Goal: Task Accomplishment & Management: Complete application form

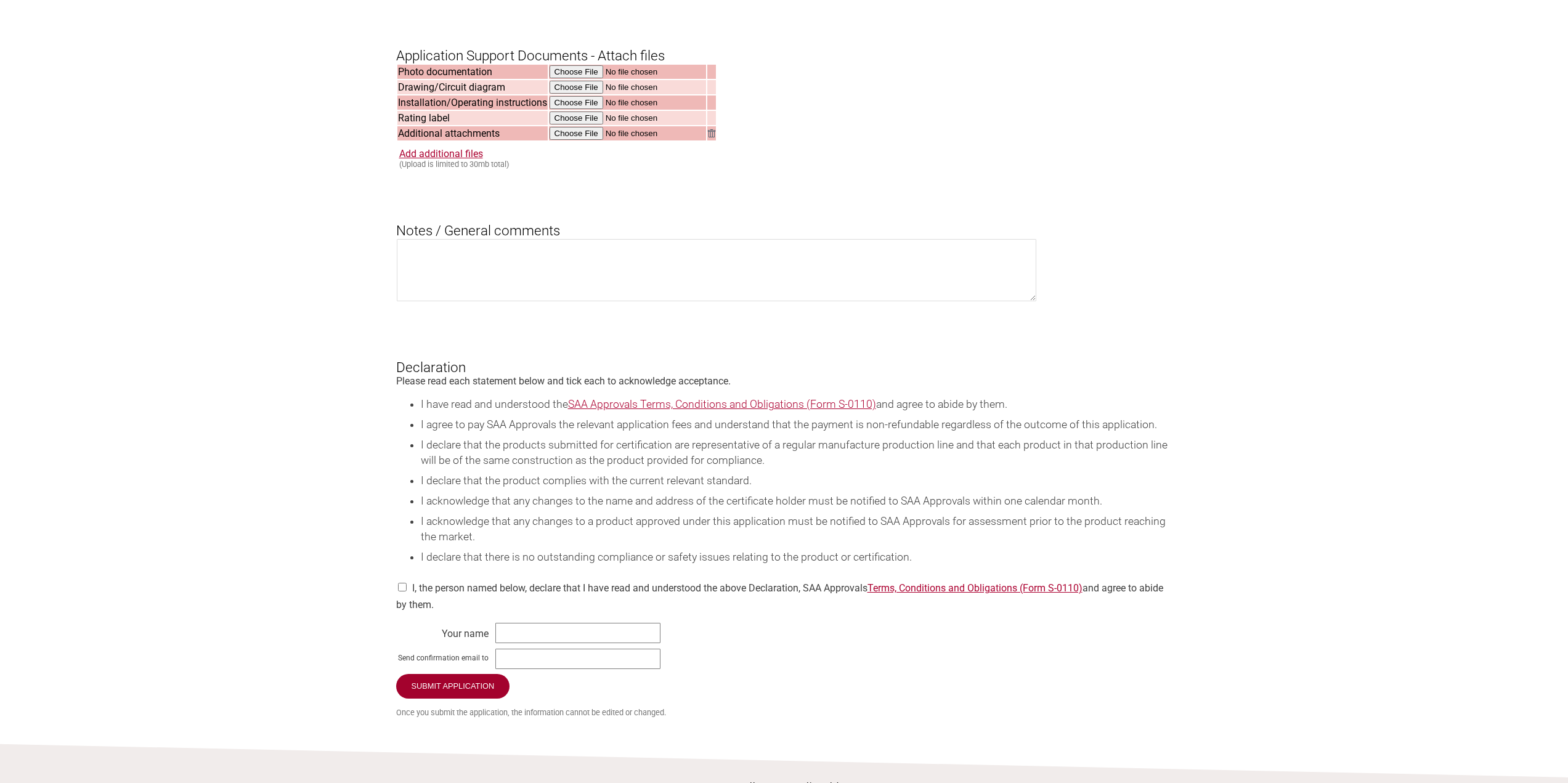
scroll to position [1091, 0]
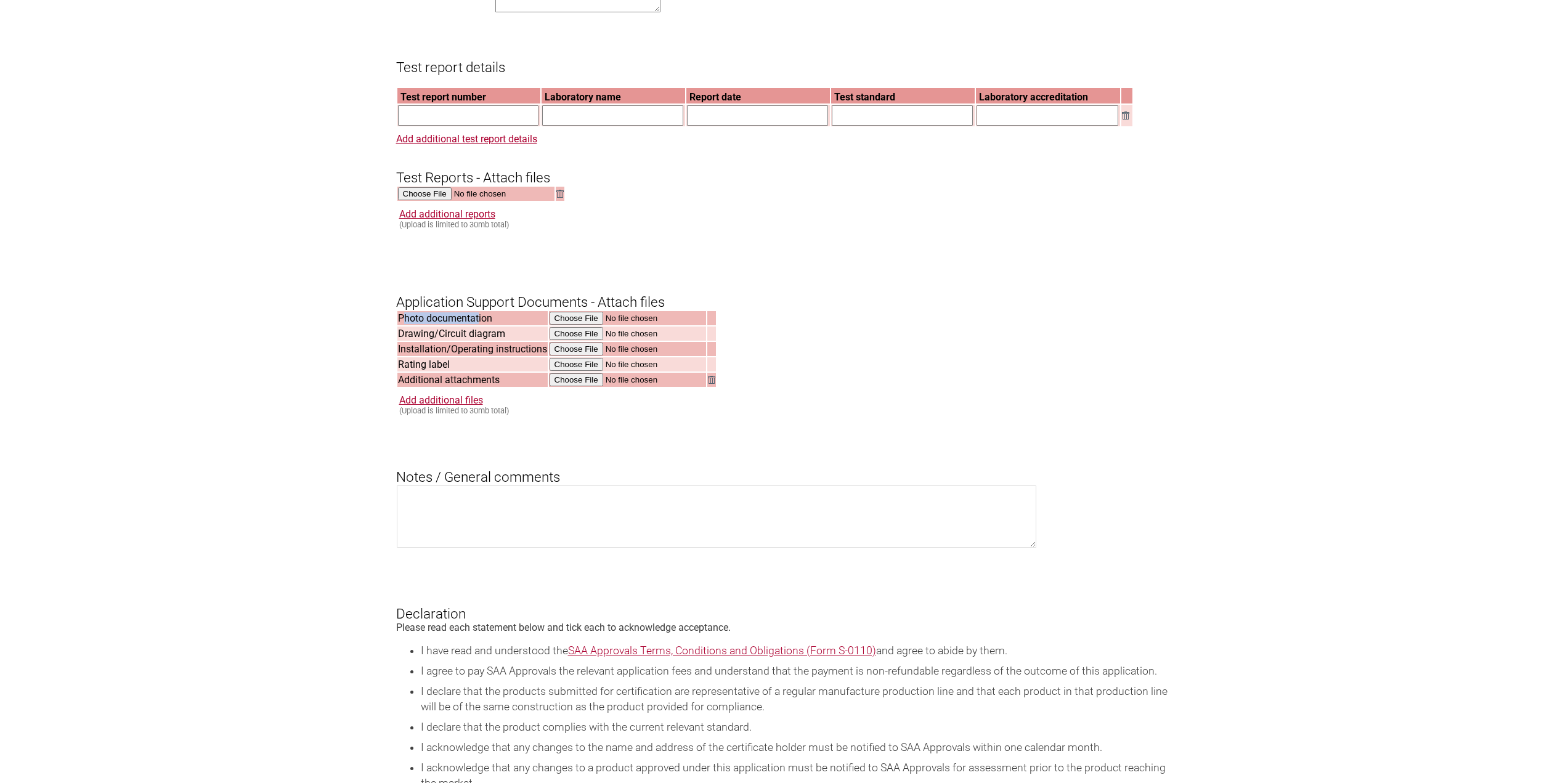
drag, startPoint x: 403, startPoint y: 335, endPoint x: 477, endPoint y: 333, distance: 74.0
click at [477, 325] on td "Photo documentation" at bounding box center [473, 318] width 151 height 14
drag, startPoint x: 410, startPoint y: 349, endPoint x: 486, endPoint y: 349, distance: 76.0
click at [486, 341] on td "Drawing/Circuit diagram" at bounding box center [473, 333] width 151 height 14
drag, startPoint x: 415, startPoint y: 367, endPoint x: 479, endPoint y: 367, distance: 64.0
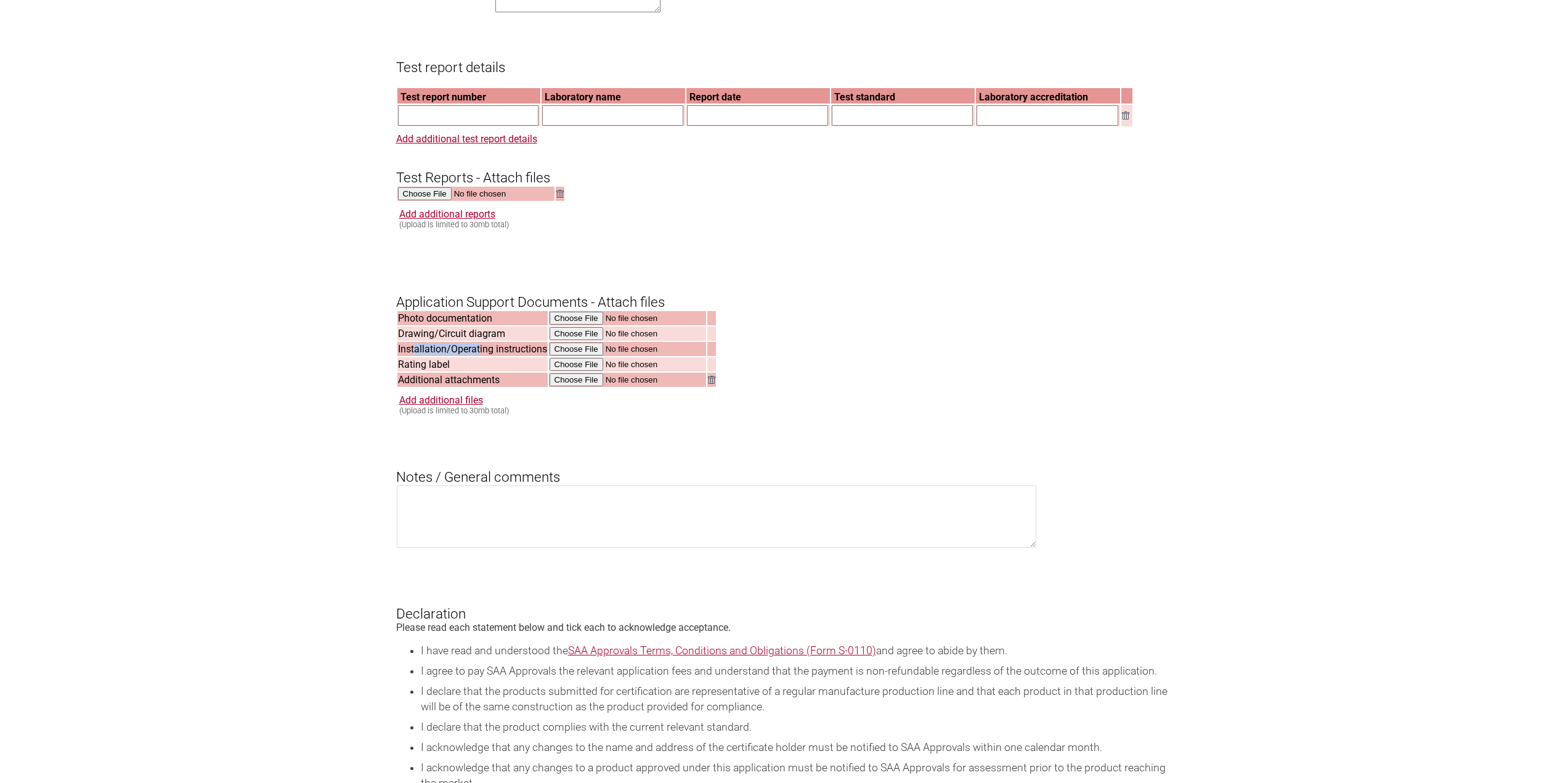
click at [479, 356] on td "Installation/Operating instructions" at bounding box center [473, 348] width 151 height 14
drag, startPoint x: 413, startPoint y: 378, endPoint x: 474, endPoint y: 378, distance: 61.0
click at [474, 372] on td "Rating label" at bounding box center [473, 364] width 151 height 14
click at [413, 387] on td "Additional attachments" at bounding box center [473, 380] width 151 height 14
click at [817, 373] on form "Resume key: v2153Y66 Please record this key, it will enable you to resume your …" at bounding box center [784, 82] width 776 height 1763
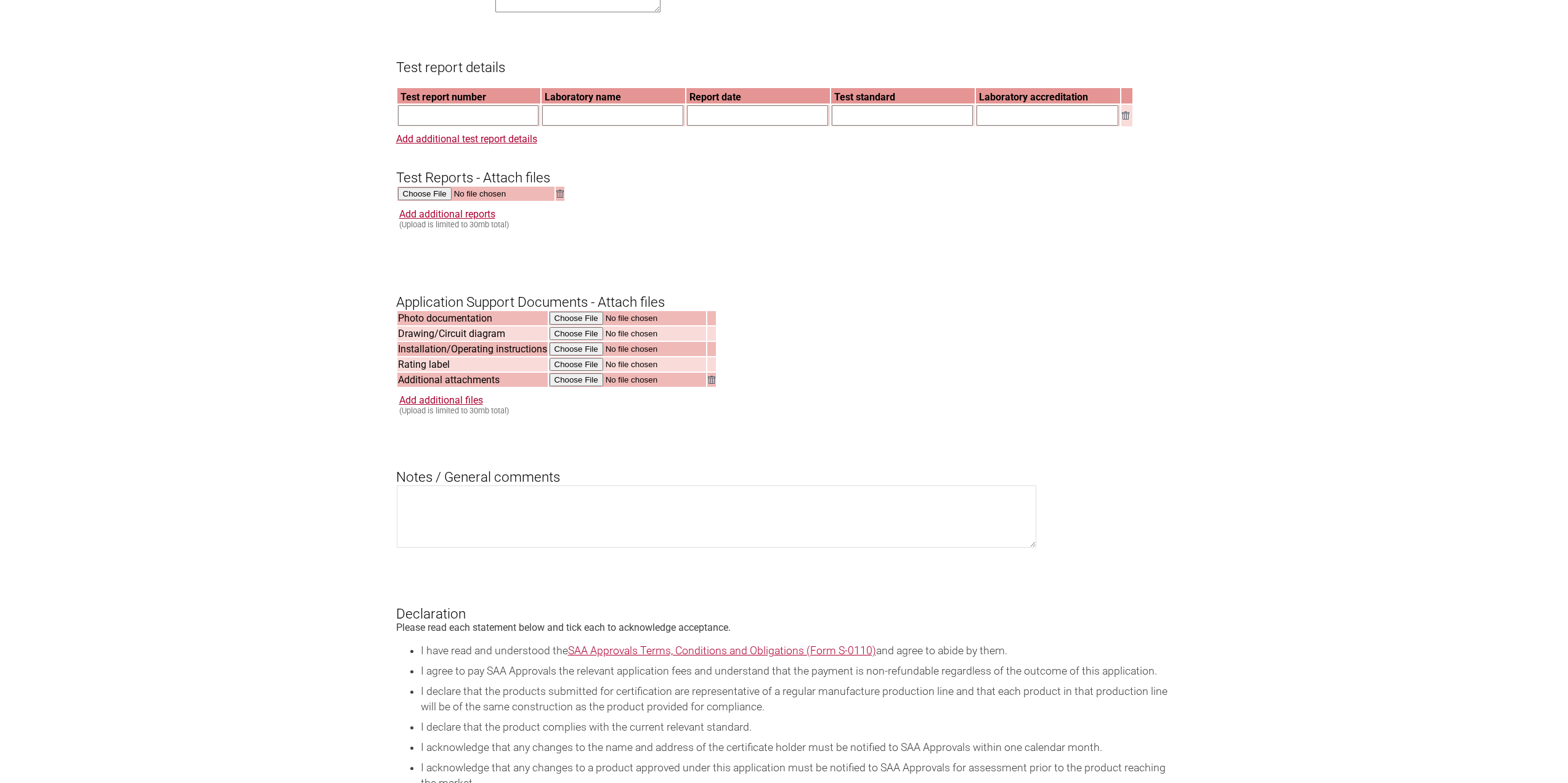
click at [727, 249] on form "Resume key: v2153Y66 Please record this key, it will enable you to resume your …" at bounding box center [784, 82] width 776 height 1763
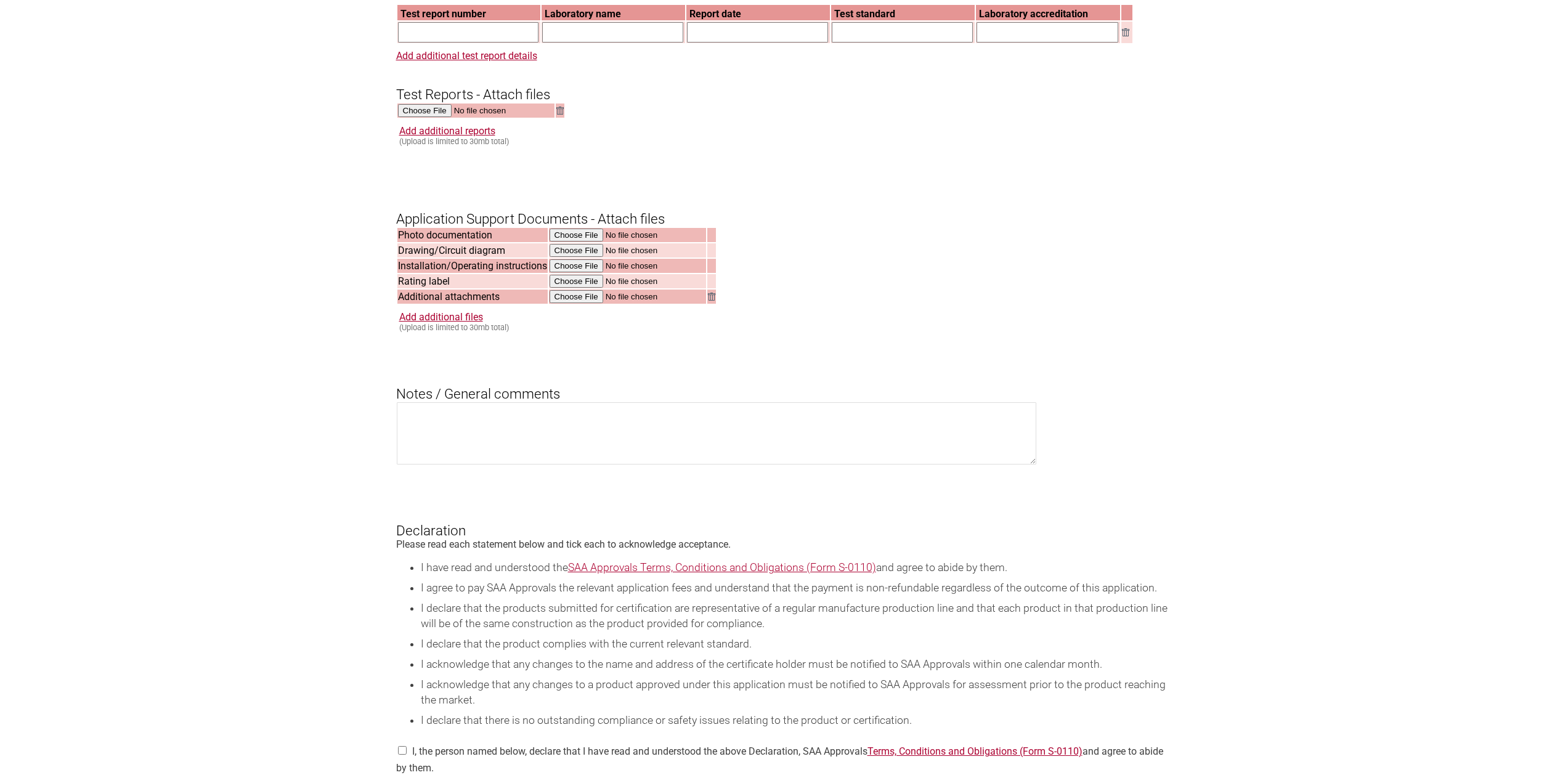
scroll to position [1399, 0]
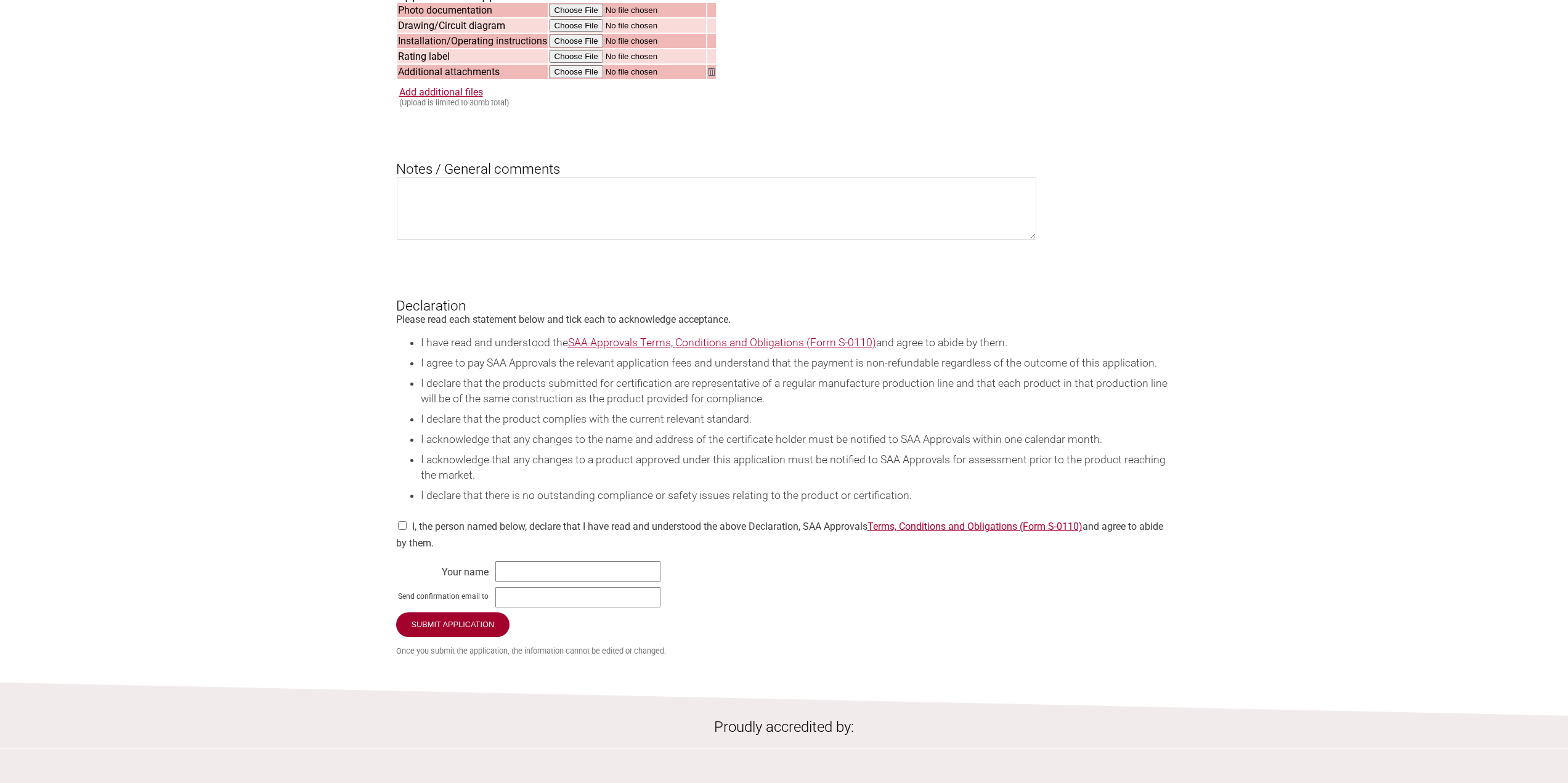
click at [717, 349] on link "SAA Approvals Terms, Conditions and Obligations (Form S-0110)" at bounding box center [721, 342] width 308 height 12
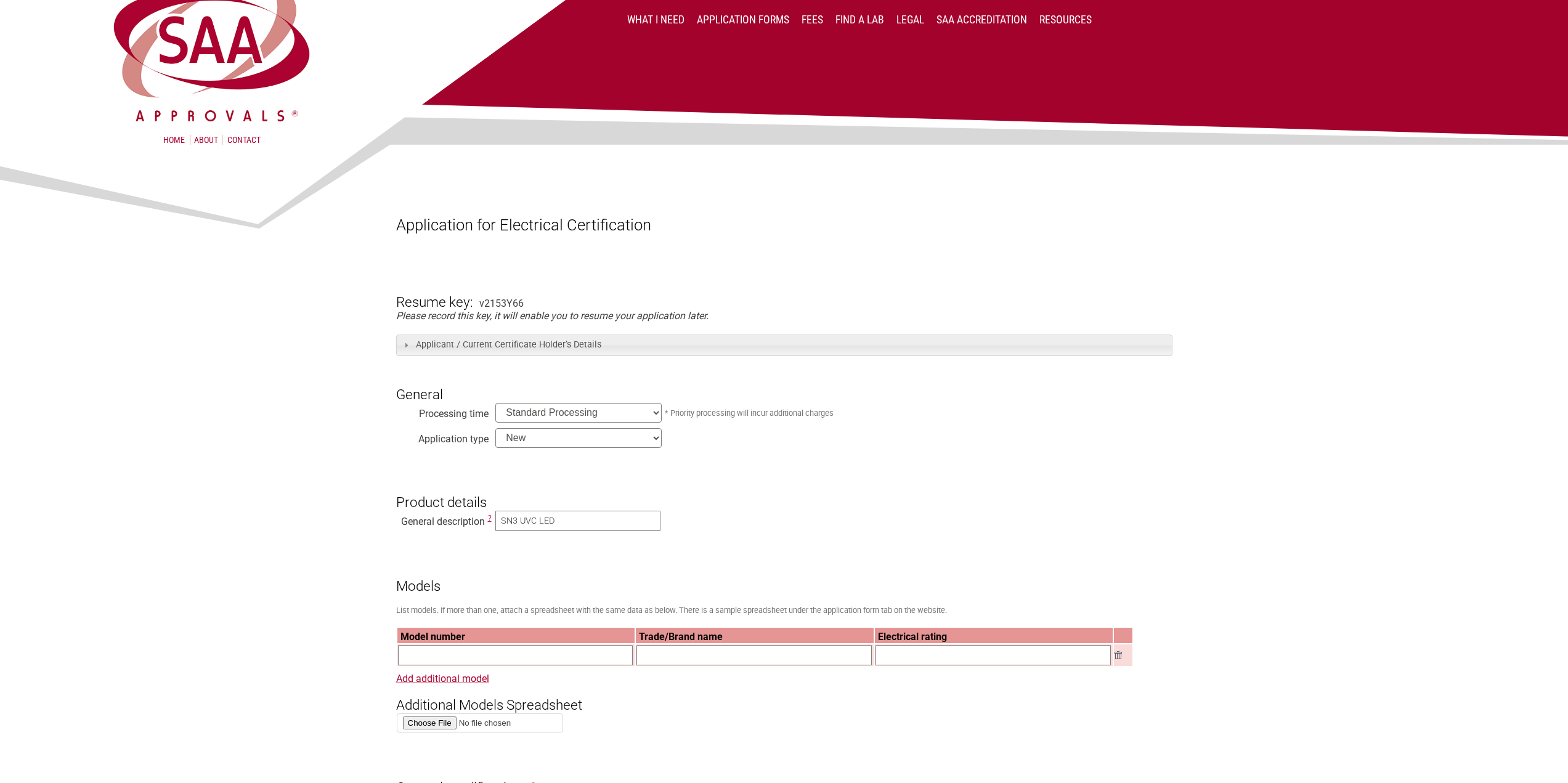
scroll to position [0, 0]
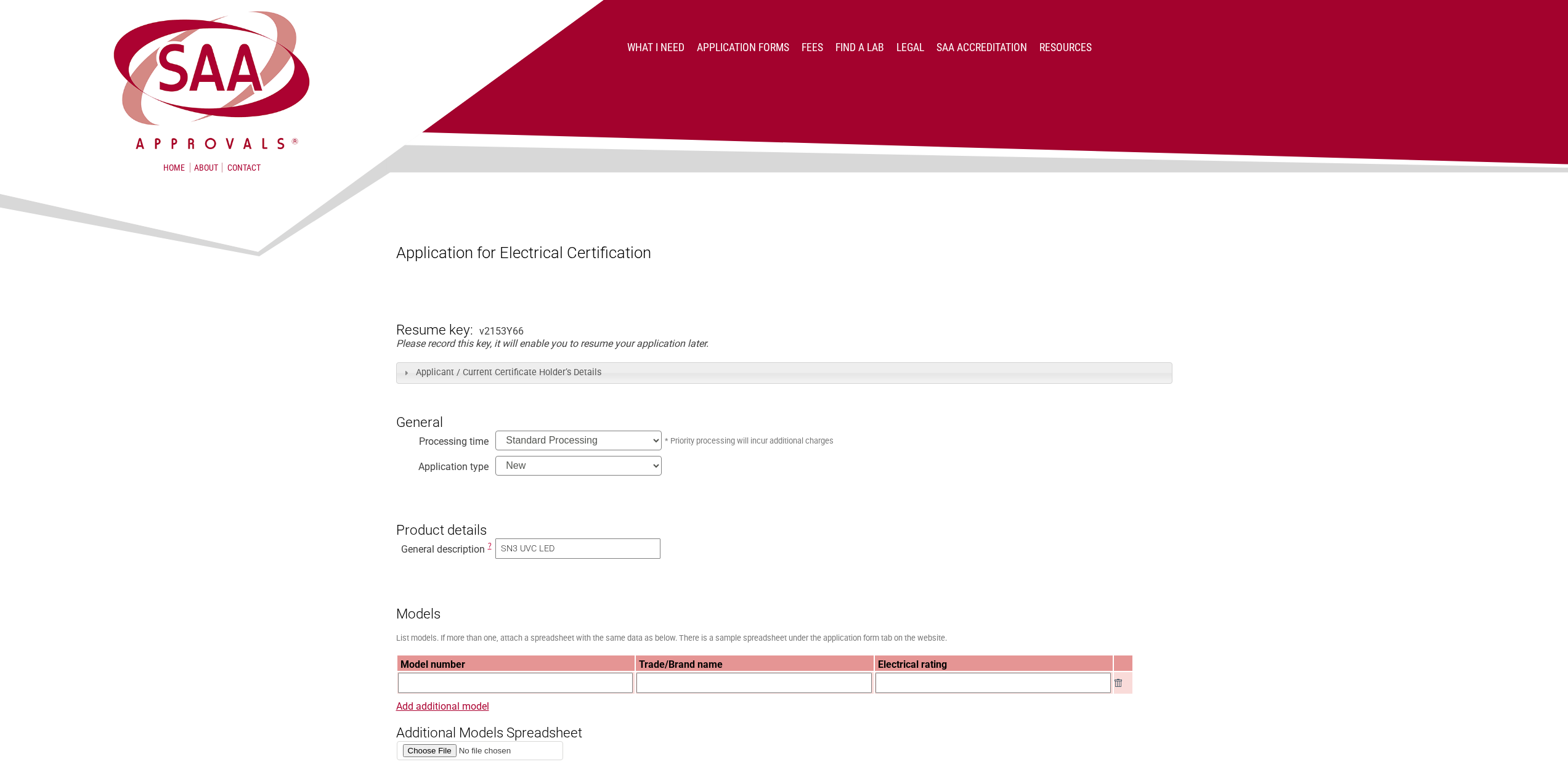
click at [949, 211] on div at bounding box center [784, 209] width 776 height 67
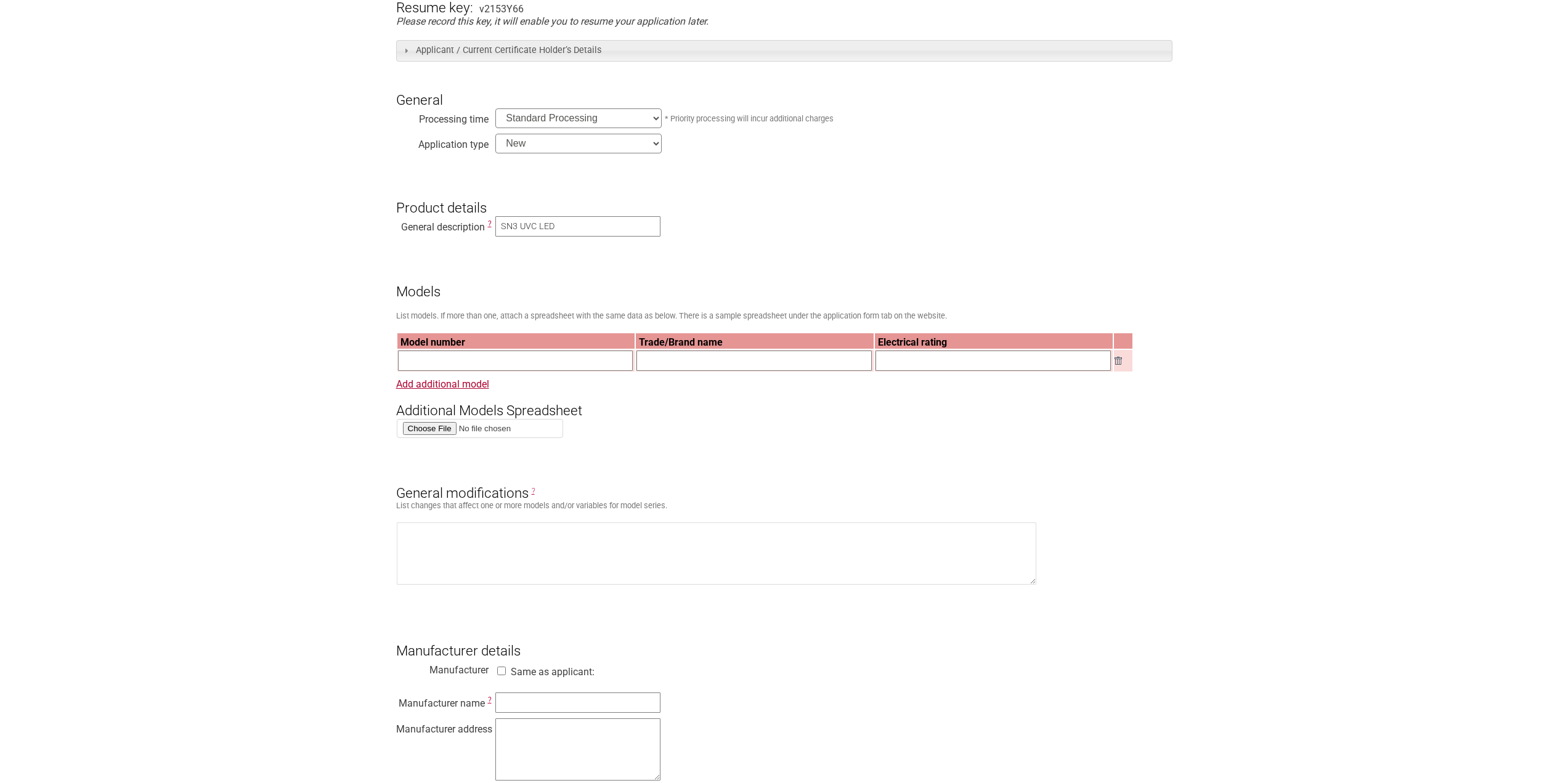
scroll to position [493, 0]
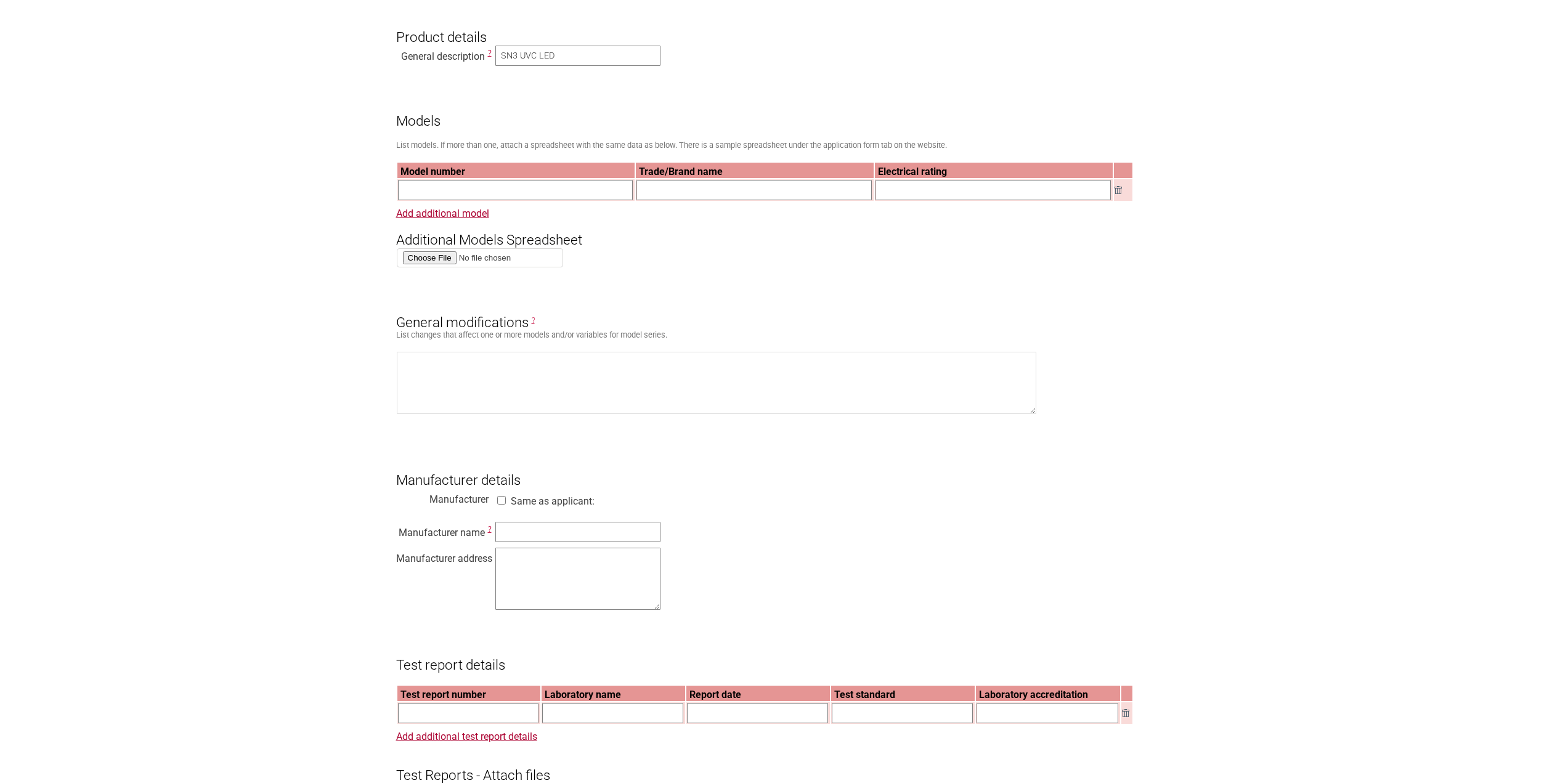
click at [808, 248] on h3 "Additional Models Spreadsheet" at bounding box center [784, 229] width 776 height 37
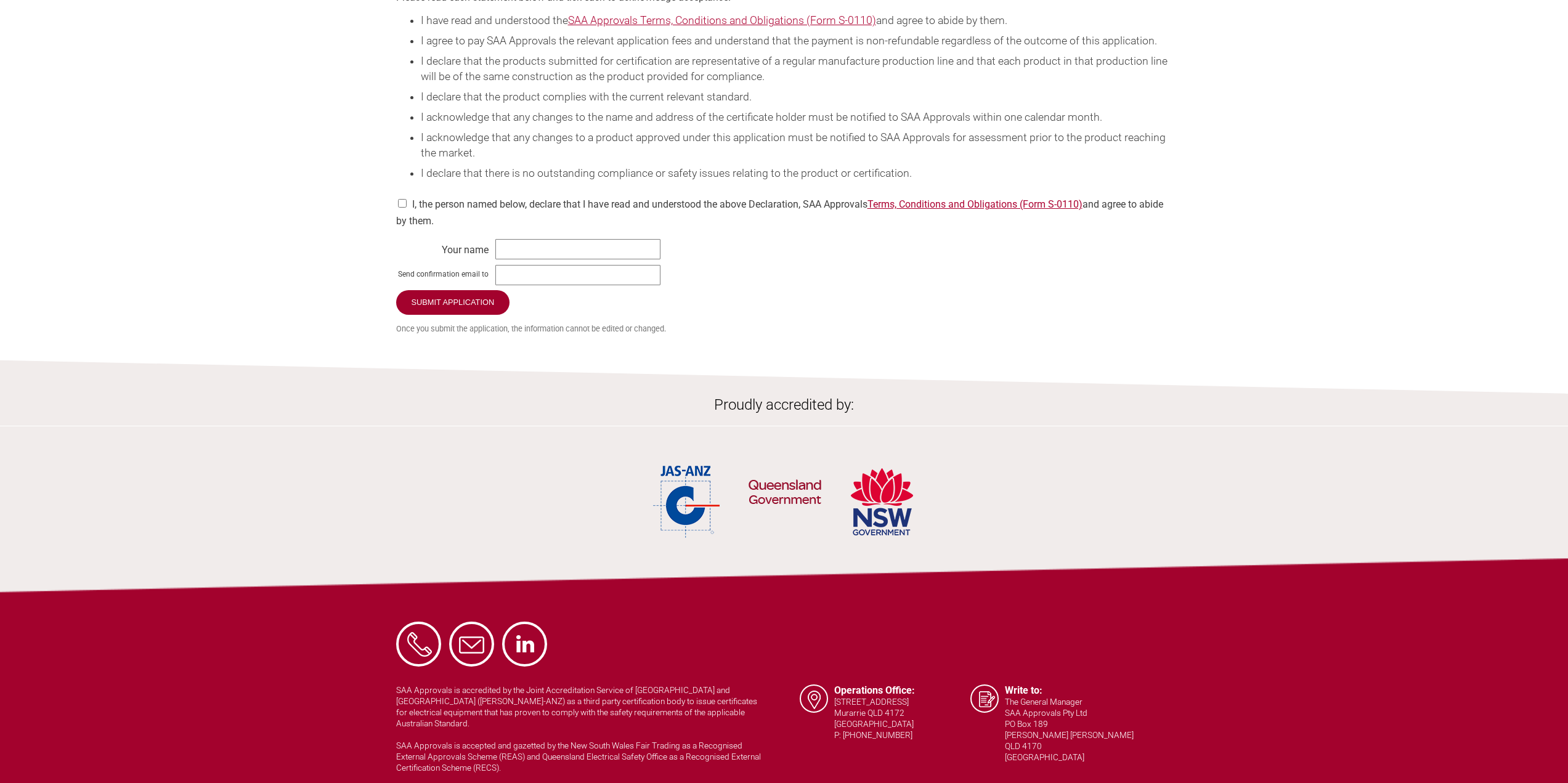
scroll to position [1769, 0]
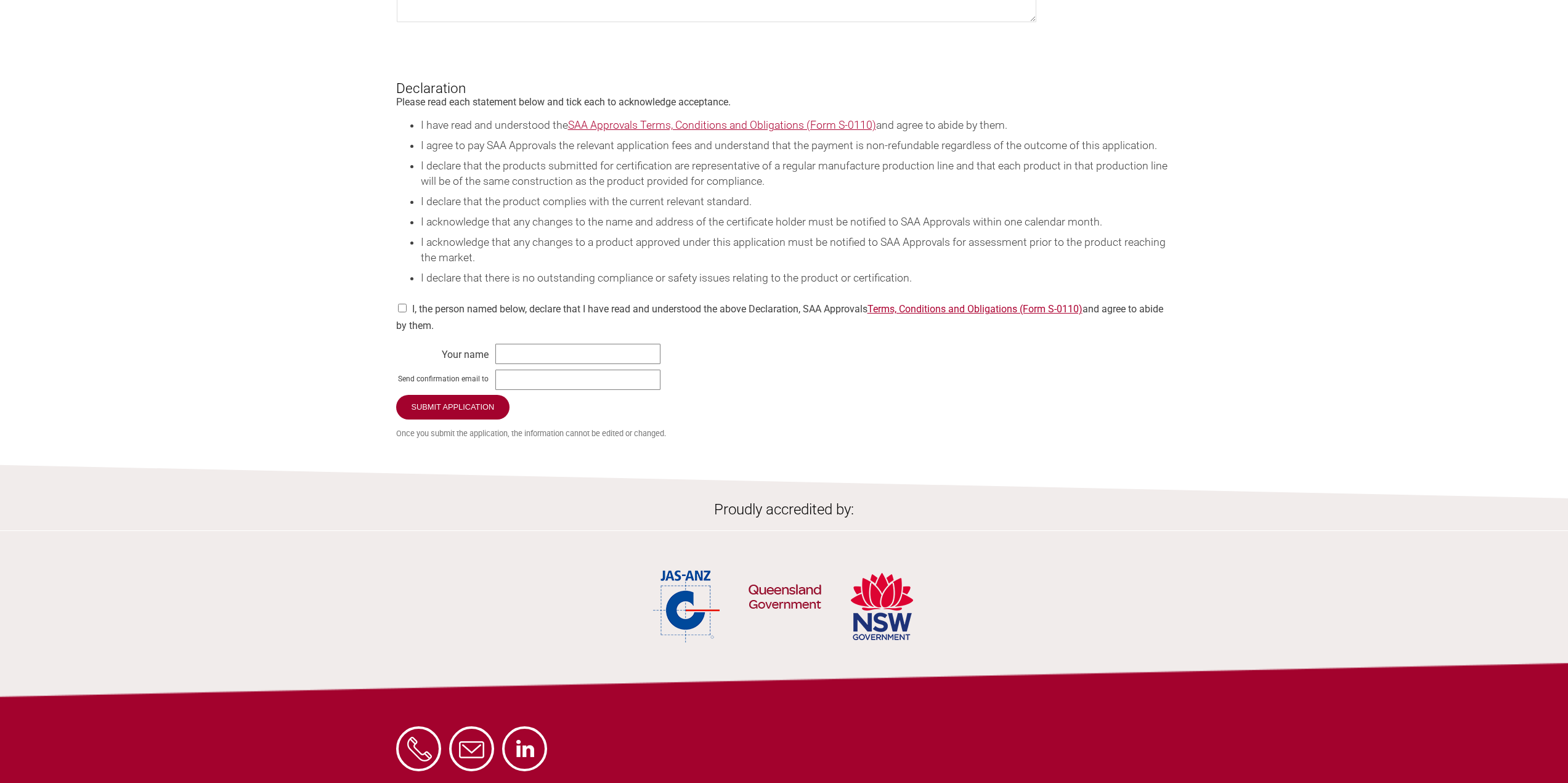
scroll to position [1399, 0]
